Goal: Task Accomplishment & Management: Manage account settings

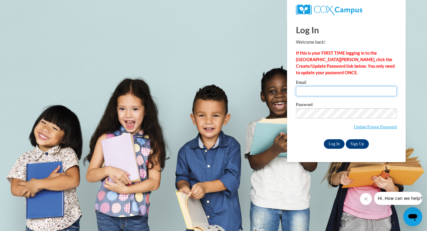
type input "[EMAIL_ADDRESS][DOMAIN_NAME]"
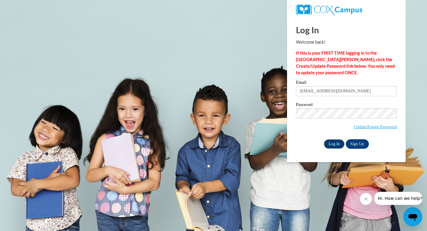
click at [332, 146] on input "Log In" at bounding box center [334, 143] width 21 height 9
click at [330, 144] on input "Log In" at bounding box center [334, 143] width 21 height 9
click at [334, 143] on input "Log In" at bounding box center [334, 143] width 21 height 9
click at [332, 145] on input "Log In" at bounding box center [334, 143] width 21 height 9
click at [338, 68] on strong "If this is your FIRST TIME logging in to the [GEOGRAPHIC_DATA][PERSON_NAME], cl…" at bounding box center [345, 62] width 99 height 25
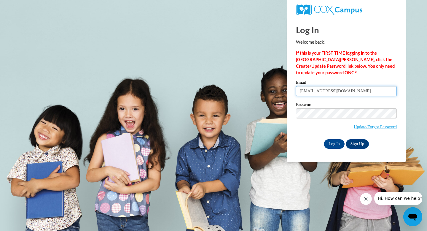
click at [349, 91] on input "[EMAIL_ADDRESS][DOMAIN_NAME]" at bounding box center [346, 91] width 101 height 10
click at [304, 135] on div "Password Update/Forgot Password" at bounding box center [346, 119] width 101 height 35
click at [334, 143] on input "Log In" at bounding box center [334, 143] width 21 height 9
